Goal: Transaction & Acquisition: Purchase product/service

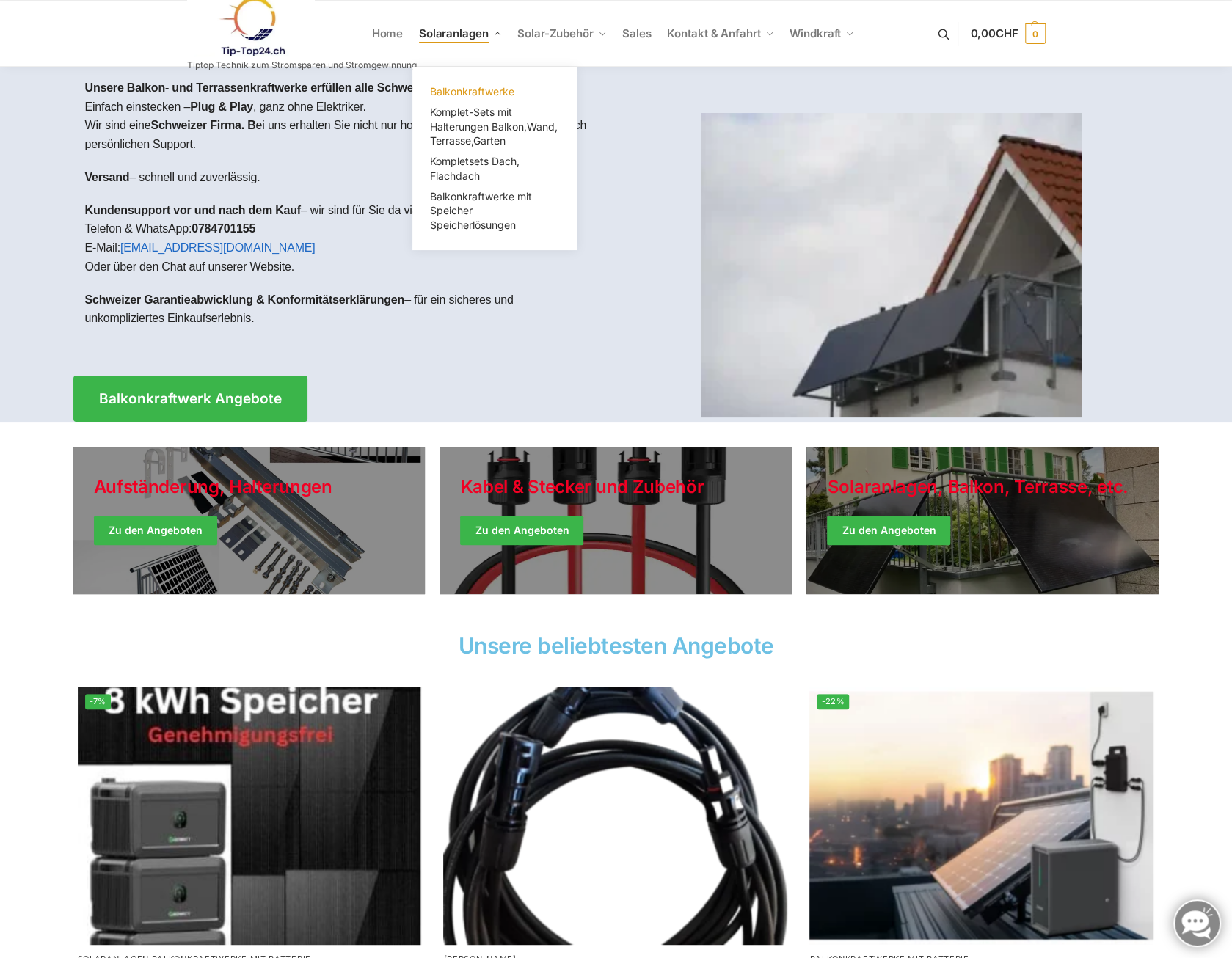
click at [485, 86] on span "Balkonkraftwerke" at bounding box center [473, 91] width 85 height 13
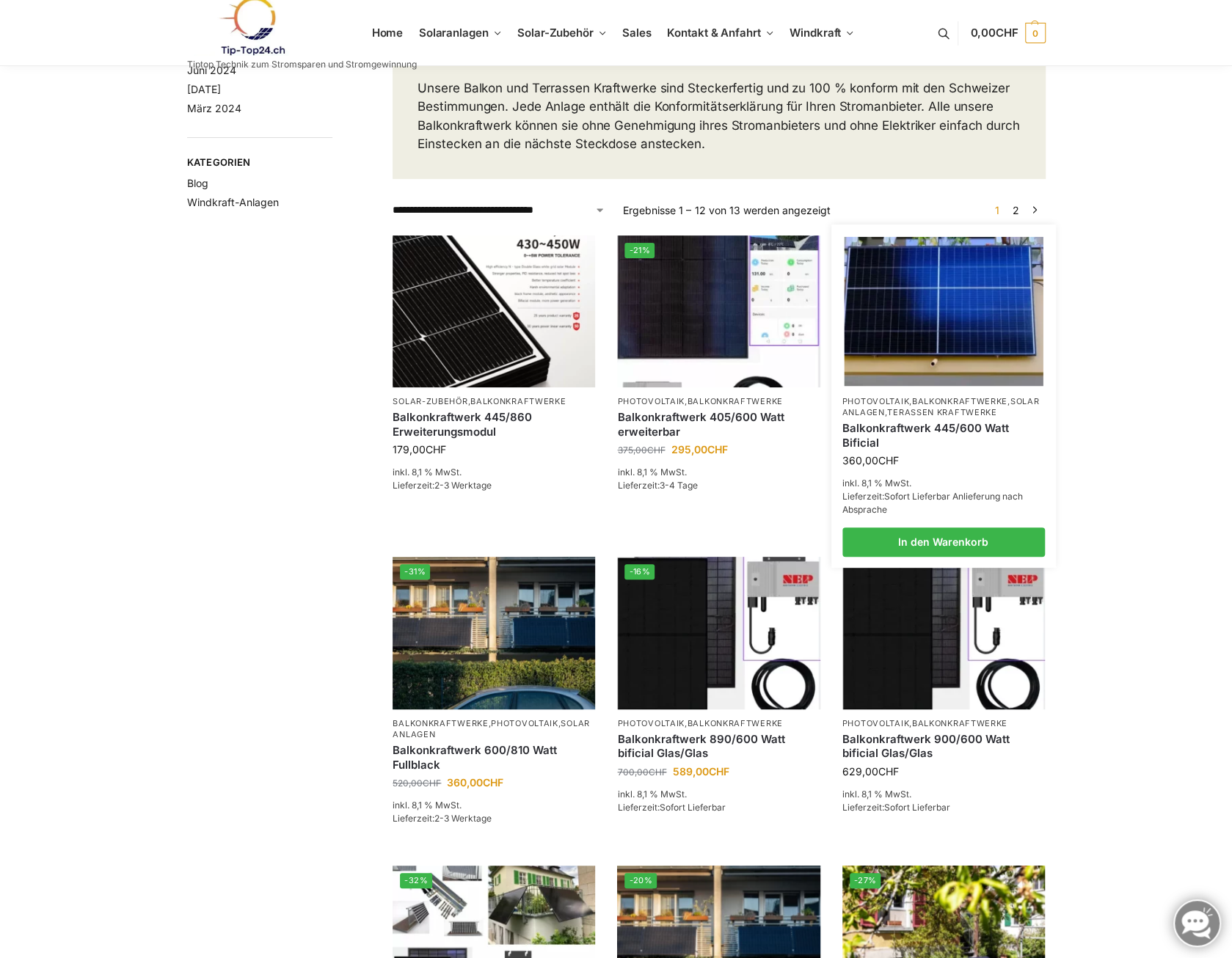
scroll to position [146, 0]
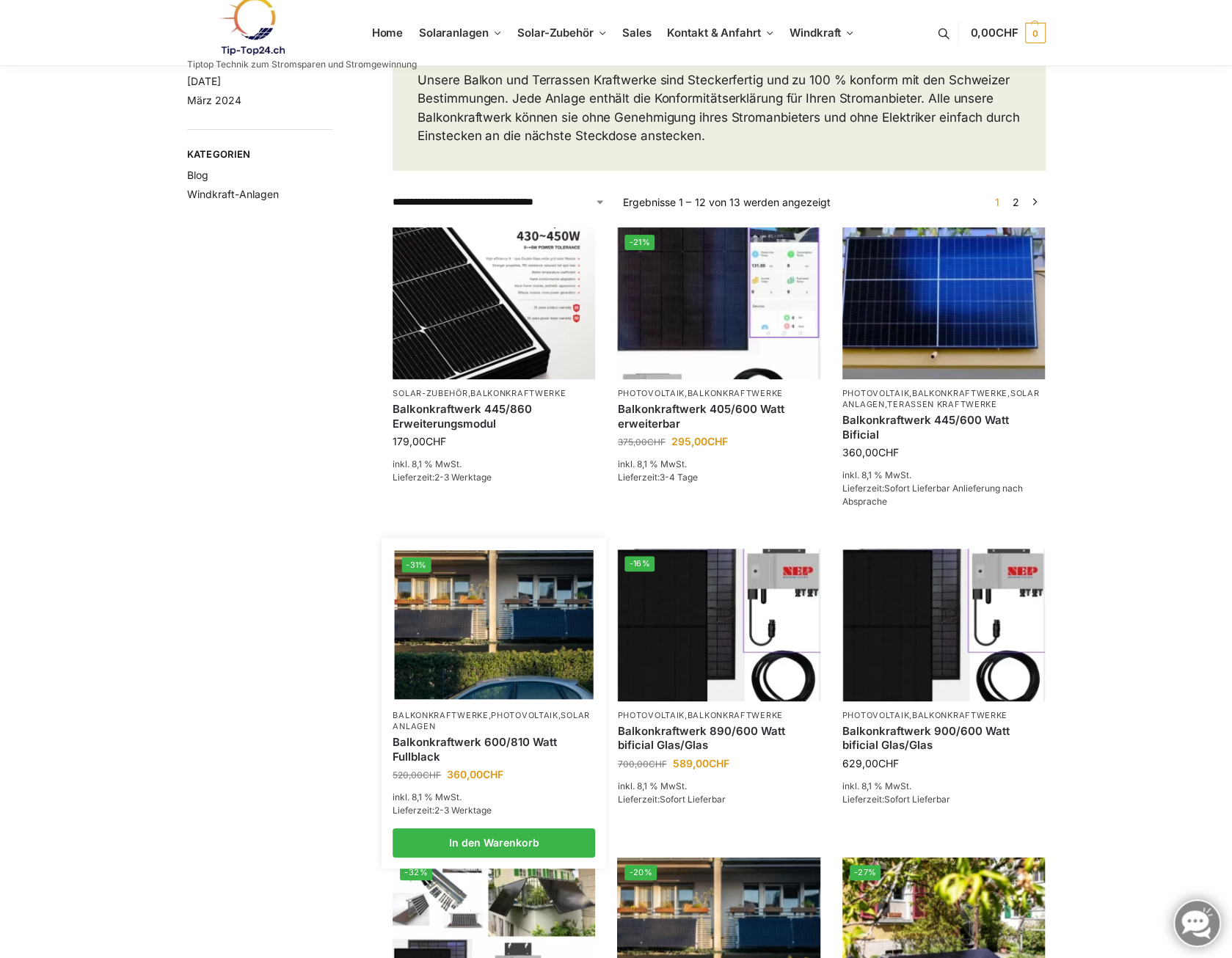
click at [494, 655] on img at bounding box center [494, 625] width 199 height 149
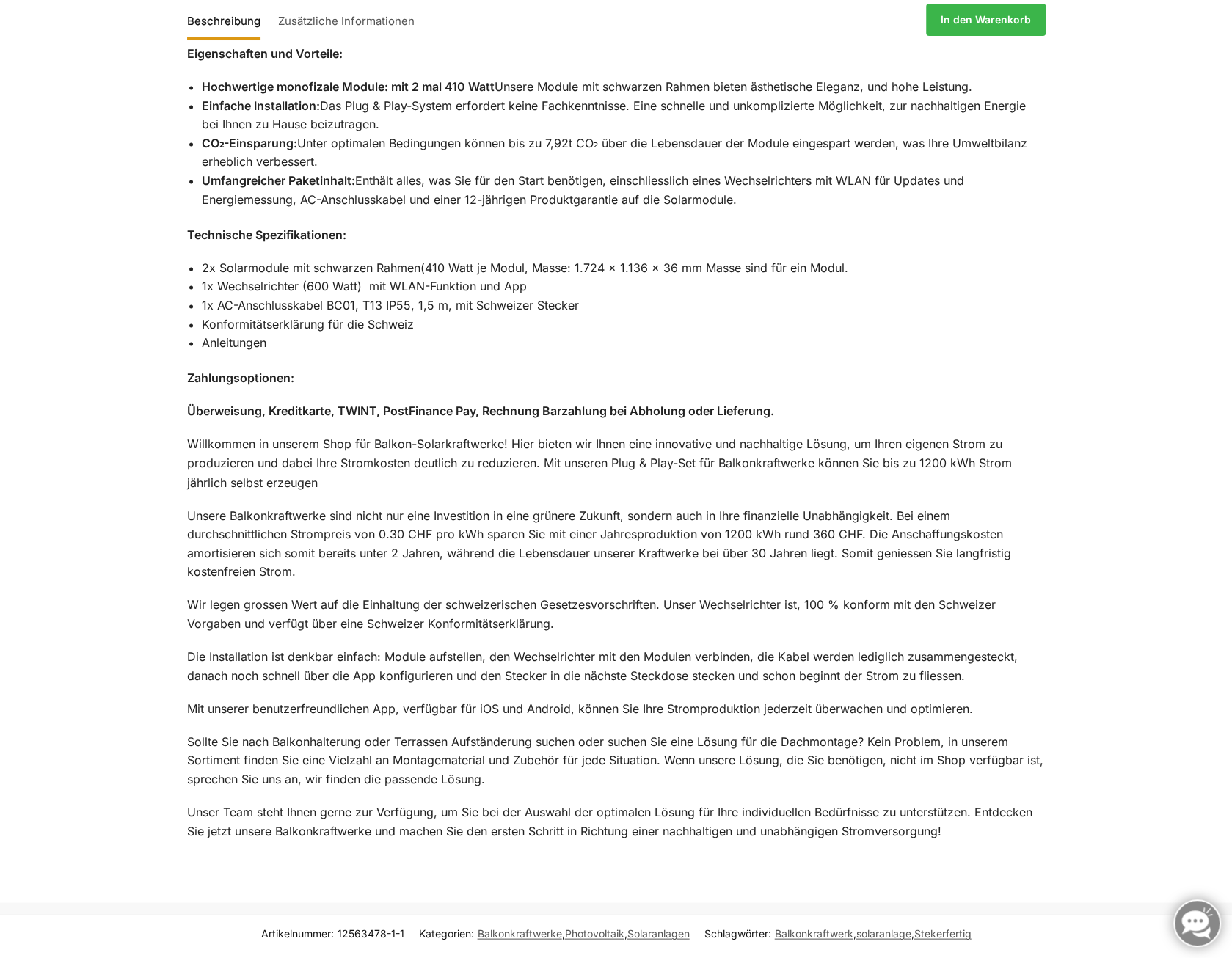
scroll to position [1203, 0]
